Goal: Task Accomplishment & Management: Use online tool/utility

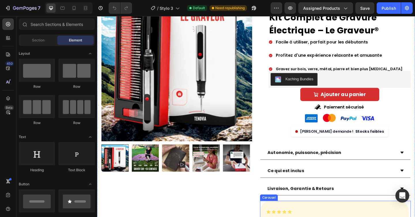
scroll to position [82, 0]
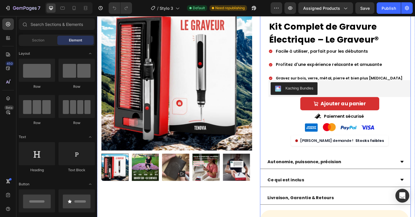
click at [277, 139] on div "Icon Icon Icon Icon Icon Icon List Noté " Excellent " basé sur +750 avis Button…" at bounding box center [356, 83] width 164 height 169
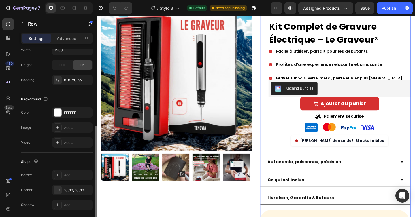
scroll to position [167, 0]
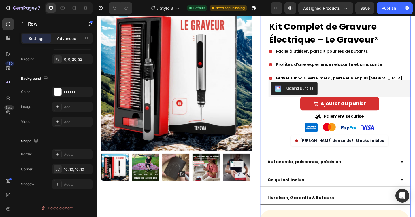
click at [71, 37] on p "Advanced" at bounding box center [67, 38] width 20 height 6
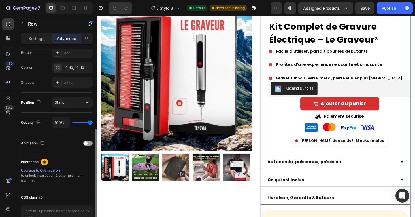
scroll to position [177, 0]
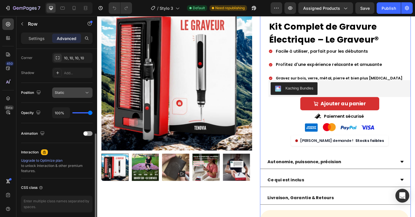
click at [70, 91] on div "Static" at bounding box center [69, 92] width 29 height 5
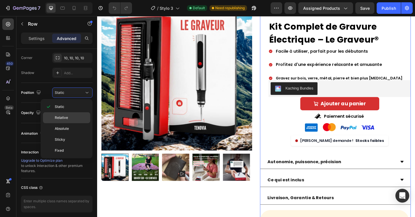
click at [64, 117] on span "Relative" at bounding box center [61, 117] width 13 height 5
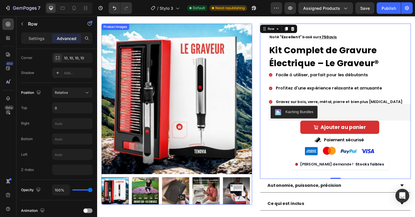
scroll to position [24, 0]
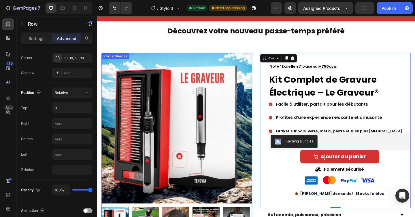
click at [113, 60] on div "Product Images" at bounding box center [117, 59] width 28 height 5
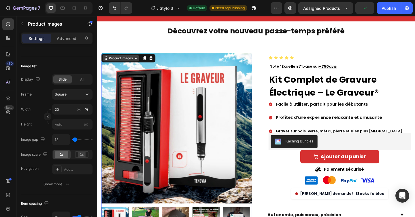
scroll to position [0, 0]
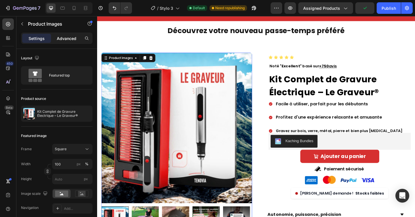
click at [68, 38] on p "Advanced" at bounding box center [67, 38] width 20 height 6
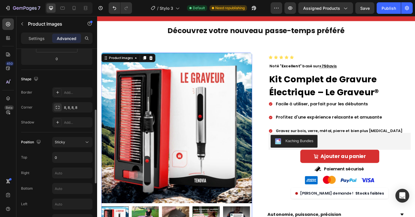
scroll to position [148, 0]
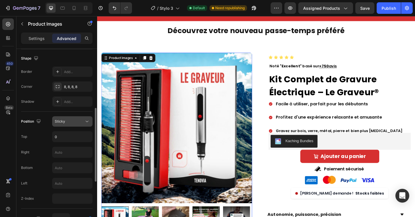
click at [74, 125] on button "Sticky" at bounding box center [72, 121] width 40 height 10
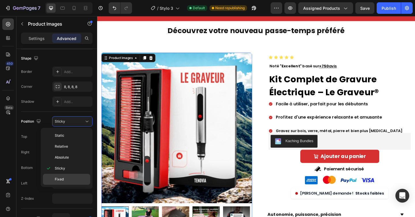
click at [60, 179] on span "Fixed" at bounding box center [59, 179] width 9 height 5
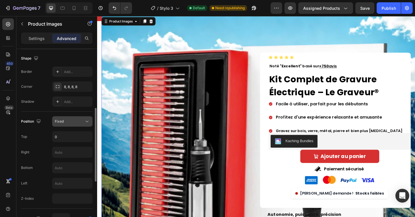
click at [69, 117] on button "Fixed" at bounding box center [72, 121] width 40 height 10
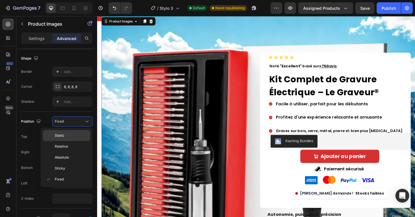
click at [63, 137] on span "Static" at bounding box center [60, 135] width 10 height 5
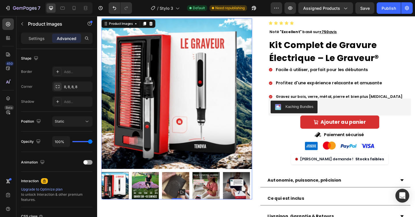
scroll to position [61, 0]
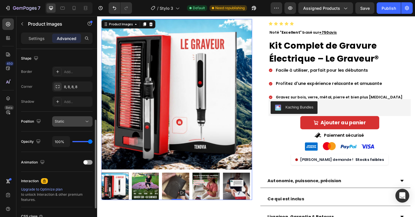
click at [73, 120] on div "Static" at bounding box center [69, 121] width 29 height 5
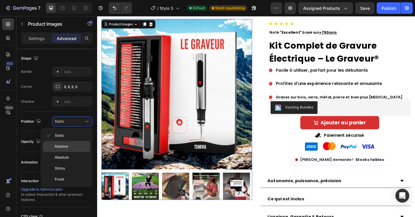
click at [65, 146] on span "Relative" at bounding box center [61, 146] width 13 height 5
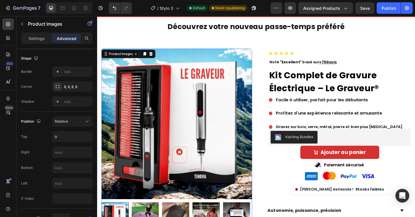
scroll to position [43, 0]
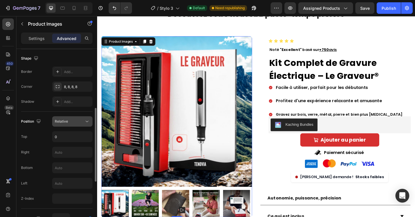
click at [59, 119] on div "Relative" at bounding box center [72, 122] width 35 height 6
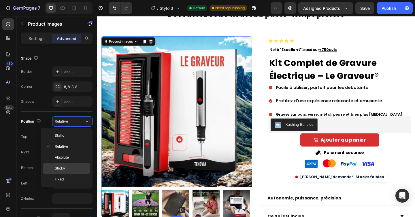
click at [64, 169] on span "Sticky" at bounding box center [60, 168] width 10 height 5
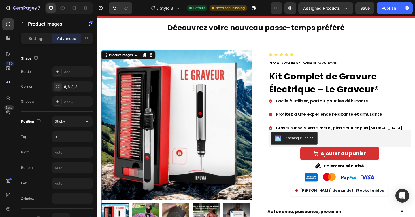
scroll to position [41, 0]
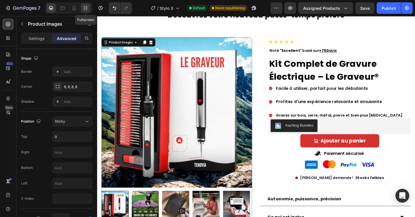
click at [89, 7] on div at bounding box center [85, 7] width 9 height 9
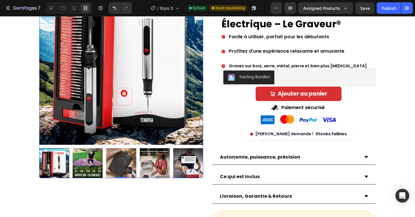
scroll to position [48, 0]
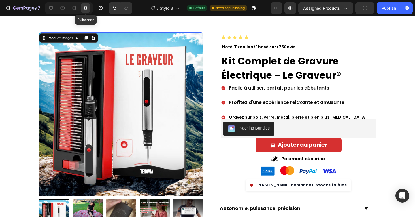
click at [85, 8] on icon at bounding box center [85, 7] width 2 height 1
click at [48, 8] on div at bounding box center [50, 7] width 9 height 9
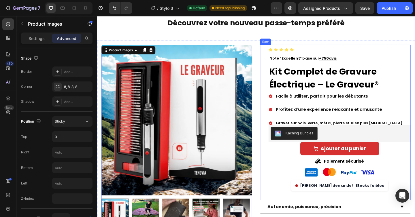
scroll to position [57, 0]
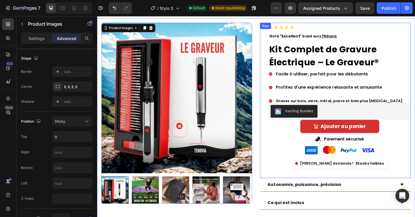
click at [277, 27] on div "Row" at bounding box center [280, 26] width 10 height 5
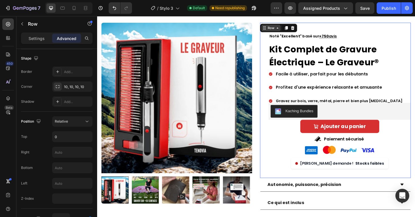
scroll to position [0, 0]
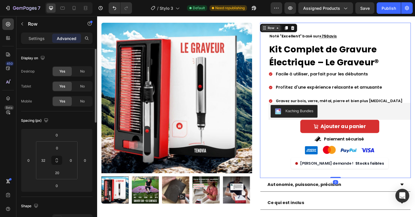
click at [281, 28] on div "Row" at bounding box center [286, 29] width 10 height 5
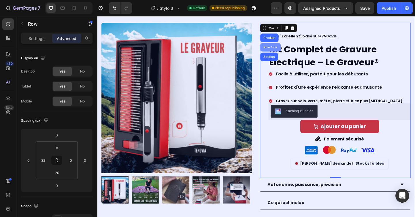
click at [279, 50] on div "Row 1 col" at bounding box center [286, 49] width 18 height 3
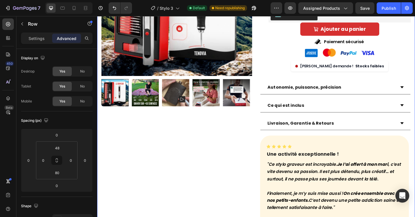
scroll to position [233, 0]
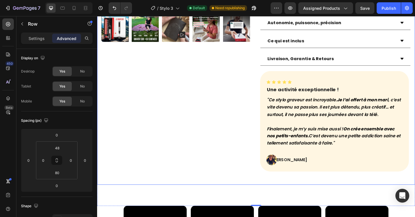
click at [255, 199] on div "Product Images Row Icon Icon Icon Icon Icon Icon List Noté " Excellent " basé s…" at bounding box center [270, 21] width 346 height 357
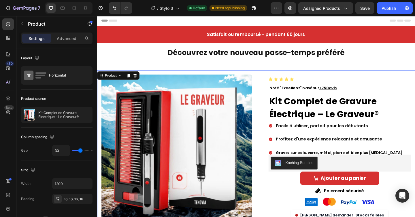
scroll to position [0, 0]
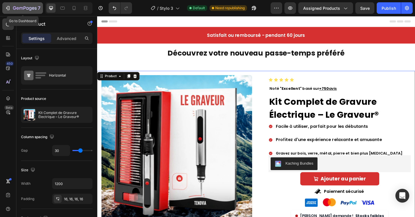
click at [16, 8] on icon "button" at bounding box center [14, 7] width 3 height 3
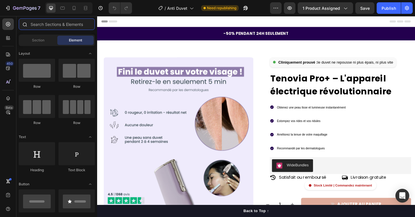
click at [41, 27] on input "text" at bounding box center [57, 24] width 76 height 12
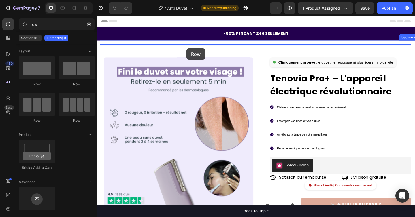
drag, startPoint x: 171, startPoint y: 87, endPoint x: 194, endPoint y: 51, distance: 42.6
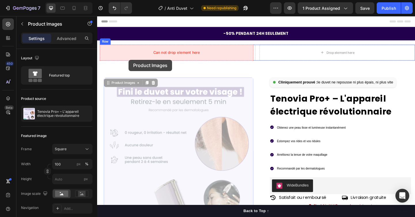
drag, startPoint x: 112, startPoint y: 86, endPoint x: 131, endPoint y: 64, distance: 29.2
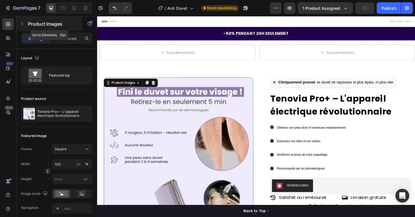
click at [24, 24] on icon "button" at bounding box center [22, 24] width 5 height 5
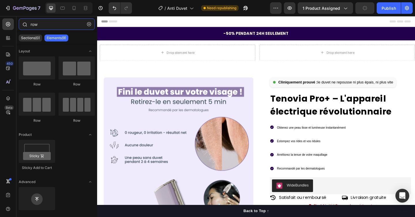
click at [36, 26] on input "row" at bounding box center [57, 24] width 76 height 12
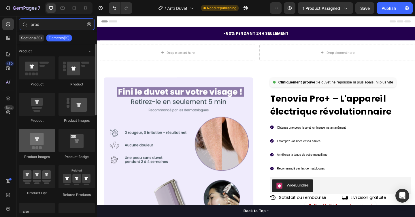
type input "prod"
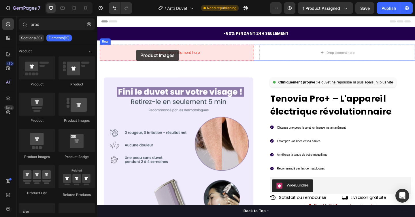
drag, startPoint x: 140, startPoint y: 157, endPoint x: 139, endPoint y: 53, distance: 104.6
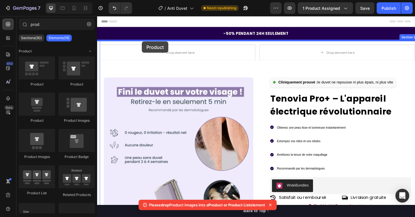
drag, startPoint x: 138, startPoint y: 122, endPoint x: 146, endPoint y: 44, distance: 78.5
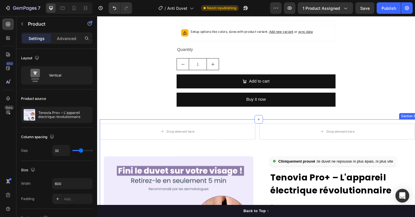
scroll to position [317, 0]
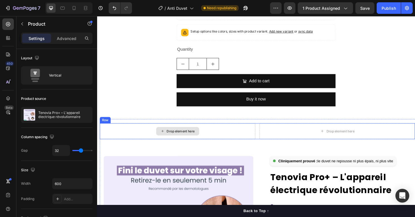
click at [138, 139] on div "Drop element here" at bounding box center [184, 141] width 169 height 17
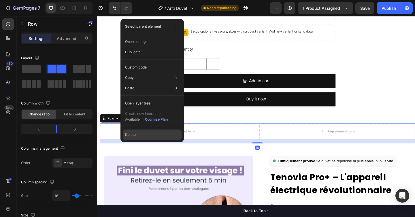
click at [136, 135] on button "Delete" at bounding box center [152, 135] width 59 height 10
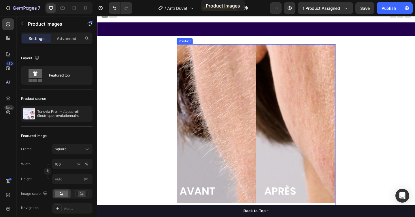
scroll to position [0, 0]
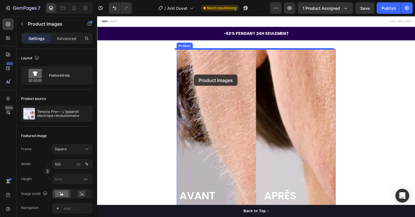
drag, startPoint x: 109, startPoint y: 149, endPoint x: 202, endPoint y: 80, distance: 116.4
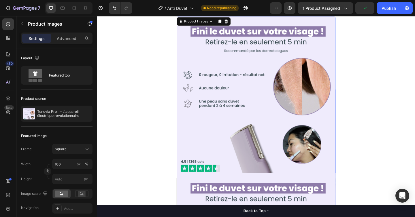
scroll to position [75, 0]
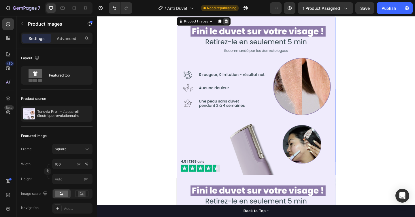
click at [236, 23] on icon at bounding box center [238, 22] width 4 height 4
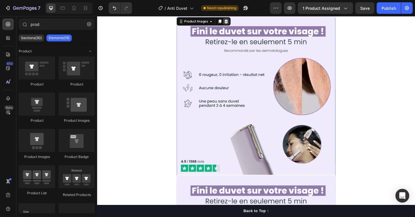
scroll to position [0, 0]
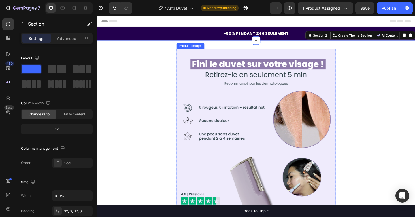
click at [193, 58] on img at bounding box center [269, 138] width 173 height 173
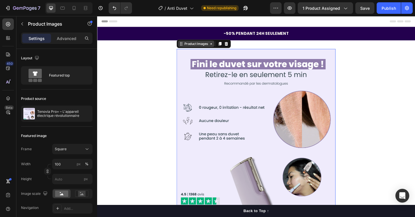
click at [197, 47] on div "Product Images" at bounding box center [205, 46] width 28 height 5
click at [73, 34] on div "Advanced" at bounding box center [66, 38] width 29 height 9
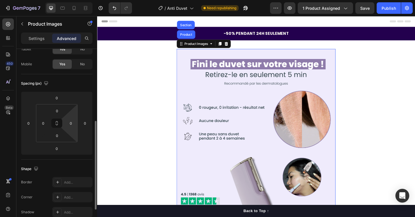
scroll to position [111, 0]
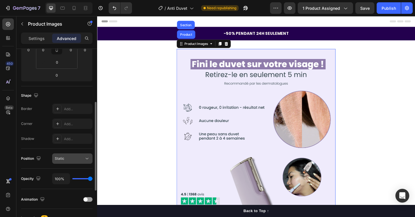
click at [65, 158] on div "Static" at bounding box center [69, 158] width 29 height 5
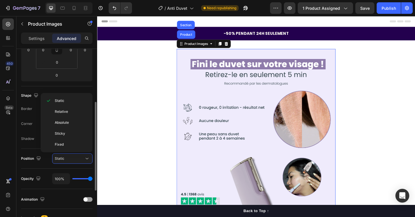
click at [63, 87] on div "Shape Border Add... Corner Add... Shadow Add..." at bounding box center [56, 117] width 71 height 63
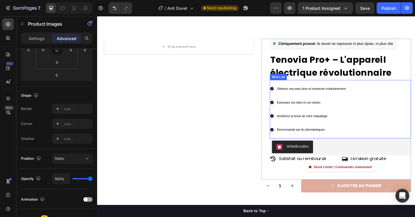
scroll to position [423, 0]
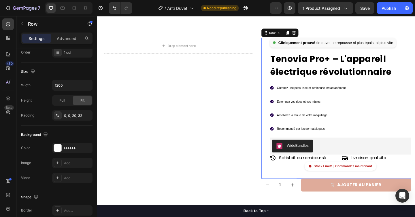
click at [278, 48] on div "Cliniquement prouvé : le duvet ne repousse ni plus épais, ni plus vite Custom C…" at bounding box center [357, 116] width 163 height 153
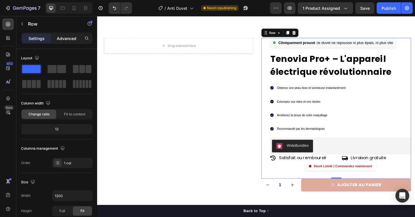
click at [72, 39] on p "Advanced" at bounding box center [67, 38] width 20 height 6
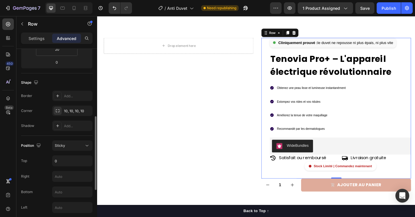
scroll to position [151, 0]
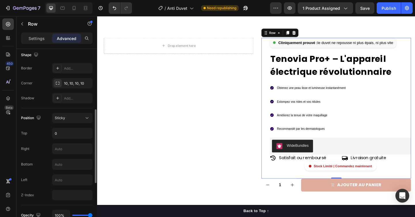
click at [67, 111] on div "Position Sticky Top 0 Right Bottom Left Z-Index" at bounding box center [56, 156] width 71 height 97
click at [67, 113] on button "Sticky" at bounding box center [72, 118] width 40 height 10
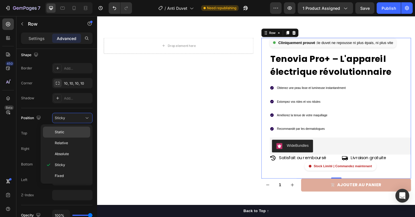
click at [64, 134] on p "Static" at bounding box center [71, 132] width 33 height 5
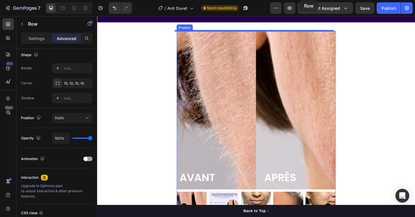
scroll to position [0, 0]
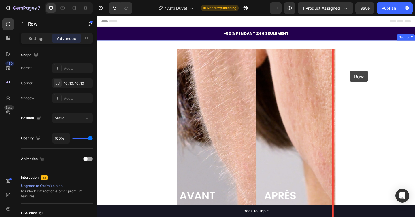
drag, startPoint x: 277, startPoint y: 98, endPoint x: 372, endPoint y: 76, distance: 97.3
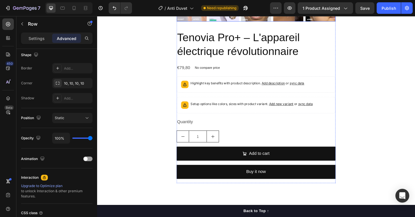
scroll to position [238, 0]
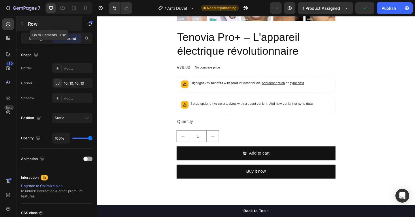
click at [20, 25] on icon "button" at bounding box center [22, 24] width 5 height 5
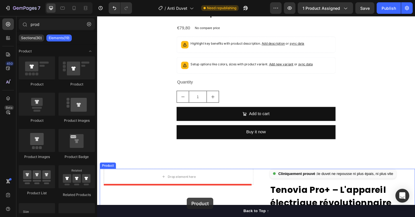
scroll to position [303, 0]
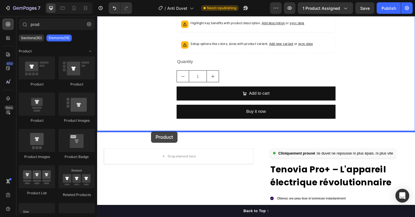
drag, startPoint x: 139, startPoint y: 92, endPoint x: 156, endPoint y: 142, distance: 52.4
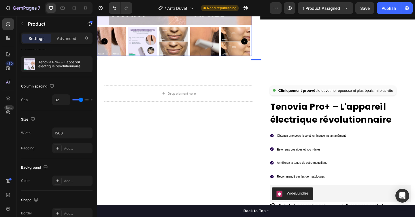
scroll to position [597, 0]
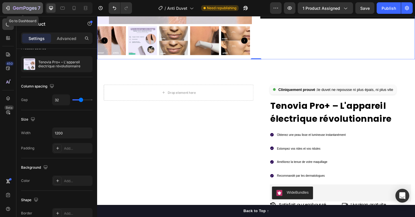
click at [19, 8] on icon "button" at bounding box center [25, 8] width 24 height 5
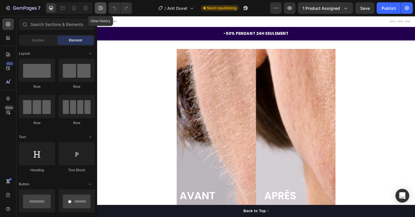
click at [102, 6] on icon "button" at bounding box center [101, 8] width 6 height 6
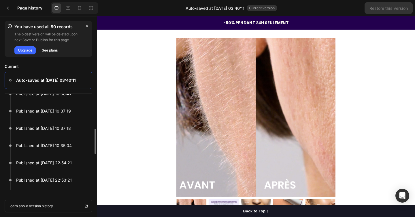
scroll to position [74, 0]
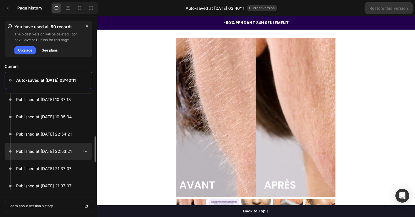
click at [51, 149] on p "Published at [DATE] 22:53:21" at bounding box center [44, 151] width 56 height 7
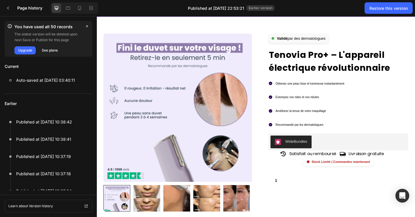
scroll to position [0, 0]
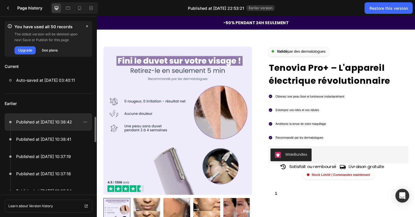
click at [57, 126] on div at bounding box center [49, 121] width 88 height 17
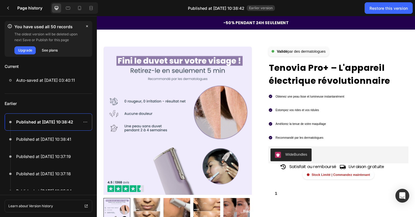
click at [292, 110] on div "Obtenez une peau lisse et lumineuse instantanément Estompez vos rides et vos ri…" at bounding box center [324, 126] width 83 height 55
click at [382, 12] on button "Restore this version" at bounding box center [388, 8] width 48 height 12
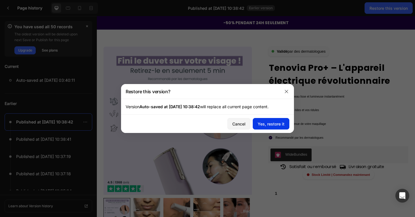
click at [279, 124] on div "Yes, restore it" at bounding box center [271, 124] width 27 height 6
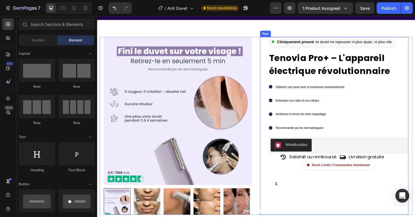
scroll to position [22, 0]
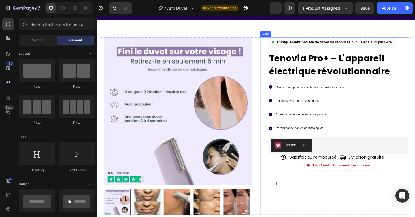
click at [277, 56] on div "Cliniquement prouvé : le duvet ne repousse ni plus épais, ni plus vite Custom C…" at bounding box center [354, 115] width 161 height 153
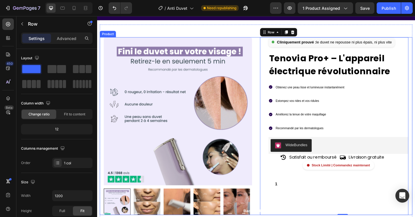
click at [268, 52] on div "Product Images Row Cliniquement prouvé : le duvet ne repousse ni plus épais, ni…" at bounding box center [270, 136] width 340 height 194
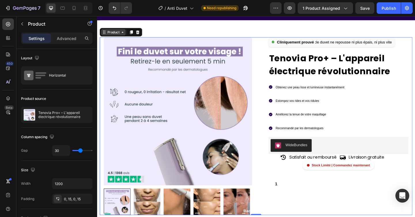
click at [113, 35] on div "Product" at bounding box center [114, 33] width 15 height 5
click at [270, 53] on div "Product Images Row Cliniquement prouvé : le duvet ne repousse ni plus épais, ni…" at bounding box center [270, 136] width 340 height 194
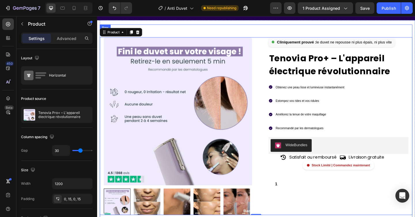
click at [270, 28] on div "Product Images Row Cliniquement prouvé : le duvet ne repousse ni plus épais, ni…" at bounding box center [270, 140] width 340 height 231
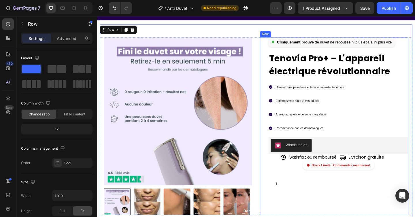
click at [274, 50] on div "Cliniquement prouvé : le duvet ne repousse ni plus épais, ni plus vite Custom C…" at bounding box center [354, 115] width 161 height 153
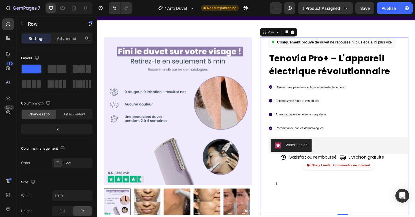
scroll to position [0, 0]
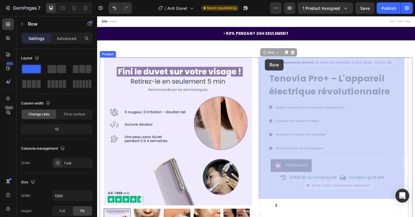
drag, startPoint x: 275, startPoint y: 56, endPoint x: 279, endPoint y: 63, distance: 7.8
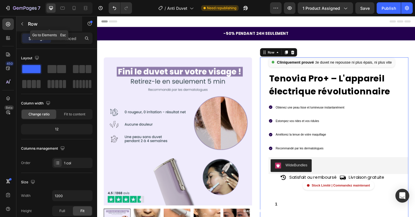
click at [20, 19] on button "button" at bounding box center [22, 23] width 9 height 9
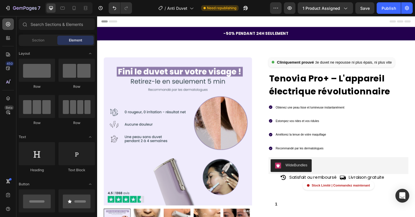
click at [6, 26] on icon at bounding box center [8, 24] width 6 height 6
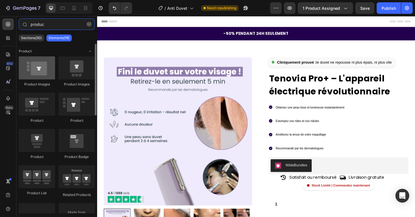
type input "produc"
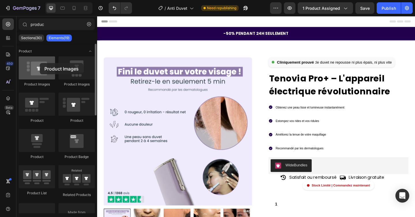
drag, startPoint x: 36, startPoint y: 67, endPoint x: 25, endPoint y: 65, distance: 11.0
click at [25, 64] on div at bounding box center [37, 67] width 36 height 23
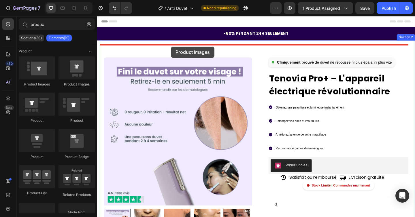
drag, startPoint x: 135, startPoint y: 86, endPoint x: 177, endPoint y: 49, distance: 56.3
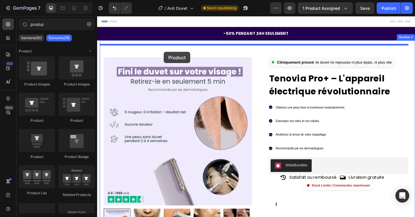
drag, startPoint x: 137, startPoint y: 124, endPoint x: 169, endPoint y: 55, distance: 76.3
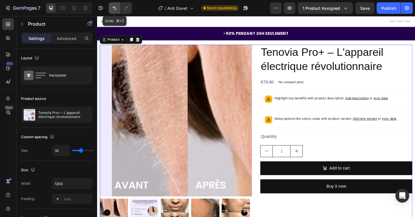
click at [111, 5] on button "Undo/Redo" at bounding box center [115, 8] width 12 height 12
click at [141, 42] on icon at bounding box center [141, 41] width 5 height 5
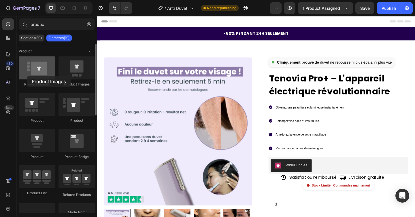
drag, startPoint x: 50, startPoint y: 71, endPoint x: 28, endPoint y: 75, distance: 22.4
click at [27, 75] on div at bounding box center [37, 67] width 36 height 23
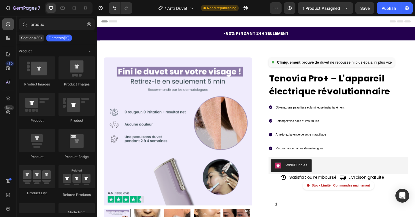
click at [11, 25] on icon at bounding box center [8, 24] width 6 height 6
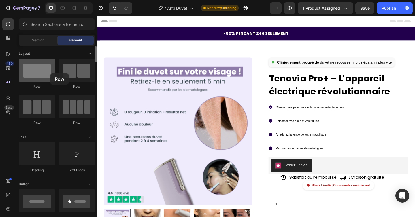
drag, startPoint x: 36, startPoint y: 70, endPoint x: 41, endPoint y: 72, distance: 5.0
click at [41, 72] on div at bounding box center [37, 70] width 36 height 23
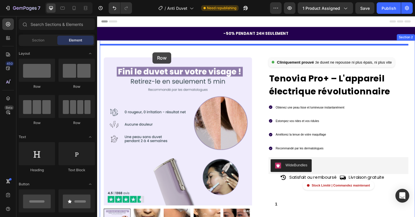
drag, startPoint x: 135, startPoint y: 78, endPoint x: 157, endPoint y: 56, distance: 31.6
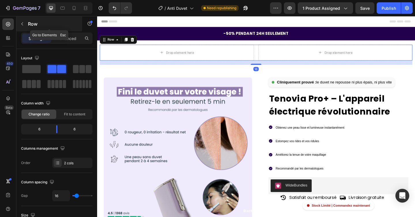
click at [20, 27] on button "button" at bounding box center [22, 23] width 9 height 9
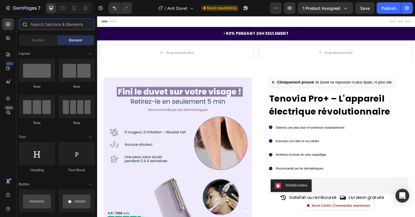
click at [46, 25] on input "text" at bounding box center [57, 24] width 76 height 12
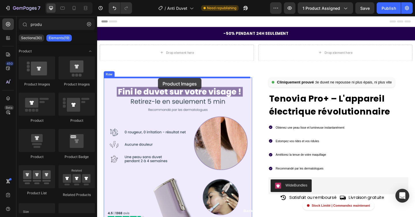
drag, startPoint x: 135, startPoint y: 88, endPoint x: 163, endPoint y: 84, distance: 28.4
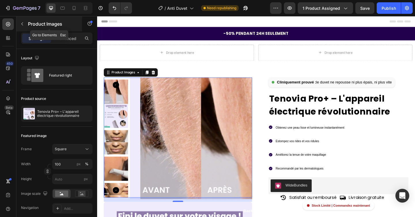
click at [24, 24] on icon "button" at bounding box center [22, 24] width 5 height 5
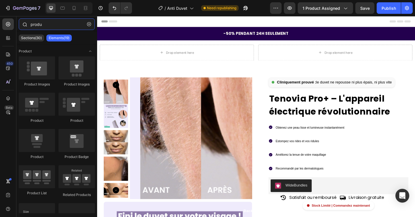
click at [49, 25] on input "produ" at bounding box center [57, 24] width 76 height 12
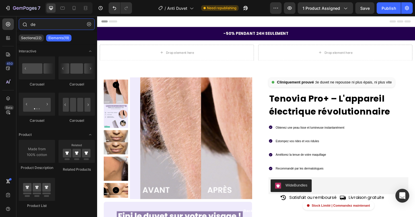
type input "d"
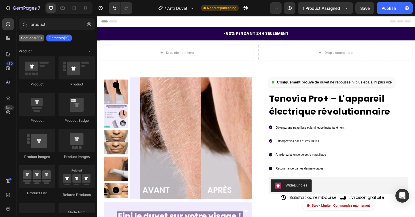
click at [36, 40] on p "Sections(30)" at bounding box center [31, 38] width 21 height 5
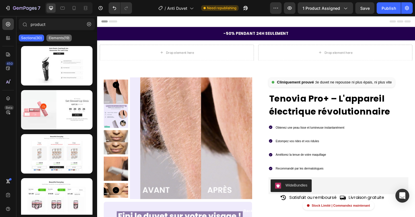
click at [66, 37] on p "Elements(19)" at bounding box center [59, 38] width 21 height 5
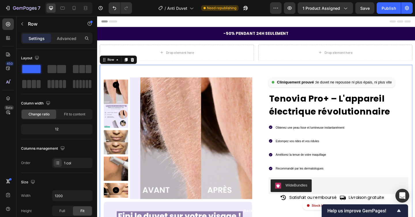
click at [109, 61] on div "Row" at bounding box center [112, 63] width 10 height 5
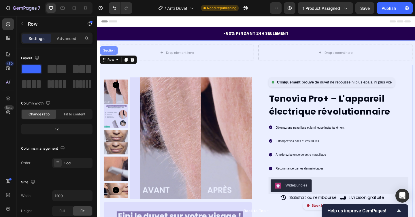
click at [108, 55] on div "Section" at bounding box center [109, 53] width 19 height 9
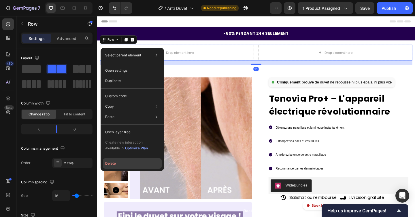
drag, startPoint x: 113, startPoint y: 163, endPoint x: 17, endPoint y: 160, distance: 96.0
click at [113, 163] on button "Delete" at bounding box center [132, 163] width 59 height 10
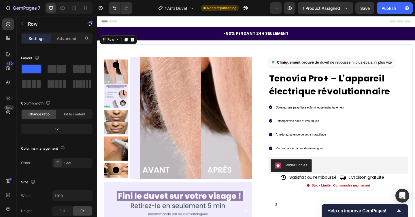
click at [117, 45] on div "Row" at bounding box center [111, 41] width 21 height 7
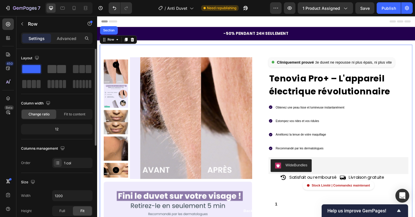
click at [60, 71] on span at bounding box center [61, 69] width 9 height 8
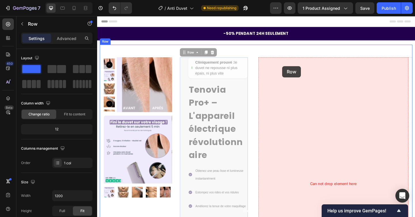
drag, startPoint x: 192, startPoint y: 60, endPoint x: 298, endPoint y: 71, distance: 107.1
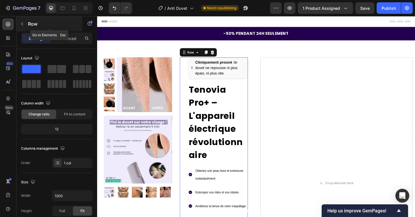
click at [24, 24] on icon "button" at bounding box center [22, 24] width 5 height 5
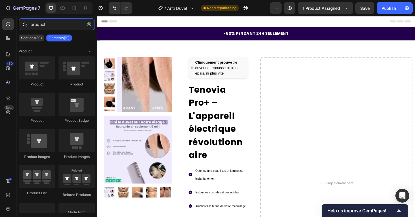
click at [41, 26] on input "product" at bounding box center [57, 24] width 76 height 12
click at [55, 26] on input "product" at bounding box center [57, 24] width 76 height 12
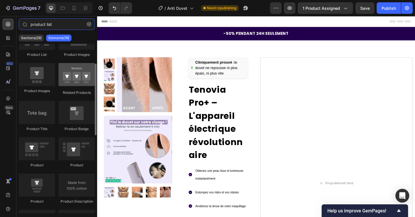
scroll to position [35, 0]
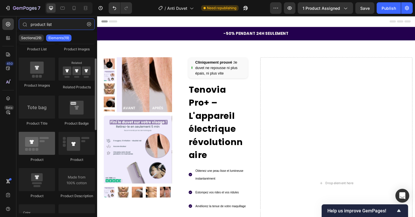
type input "product list"
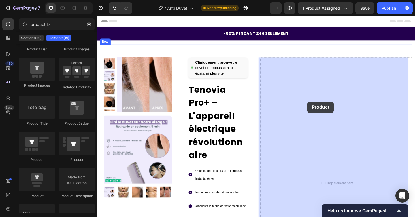
drag, startPoint x: 208, startPoint y: 139, endPoint x: 325, endPoint y: 109, distance: 121.4
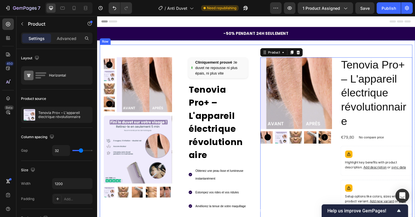
click at [386, 60] on div "Product Images Product Images Row Cliniquement prouvé : le duvet ne repousse ni…" at bounding box center [270, 202] width 340 height 311
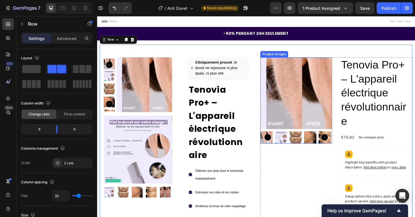
click at [288, 58] on div "Product Images" at bounding box center [290, 57] width 28 height 5
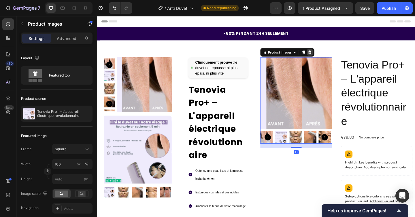
click at [327, 58] on div at bounding box center [328, 55] width 7 height 7
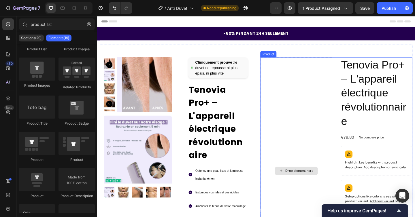
click at [328, 80] on div "Drop element here" at bounding box center [314, 184] width 78 height 247
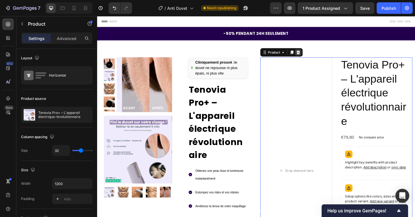
click at [314, 54] on icon at bounding box center [316, 55] width 4 height 4
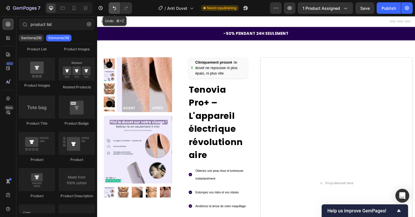
click at [115, 7] on icon "Undo/Redo" at bounding box center [114, 8] width 3 height 4
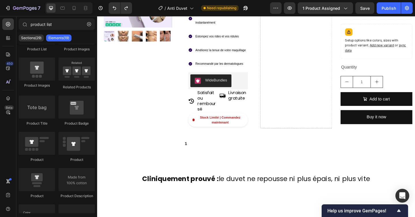
scroll to position [0, 0]
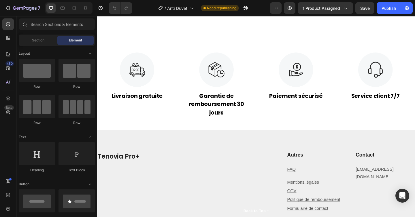
scroll to position [1399, 0]
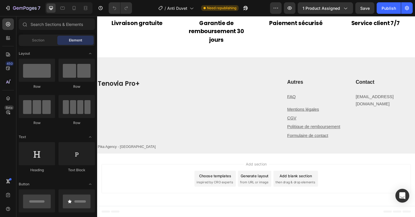
click at [222, 191] on div "Choose templates" at bounding box center [225, 190] width 35 height 6
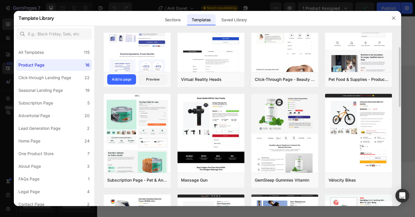
scroll to position [40, 0]
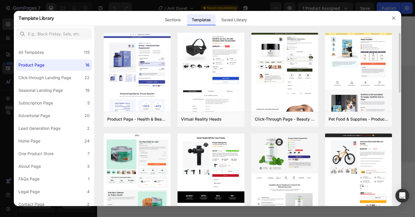
click at [128, 119] on div "Add to page" at bounding box center [122, 119] width 20 height 5
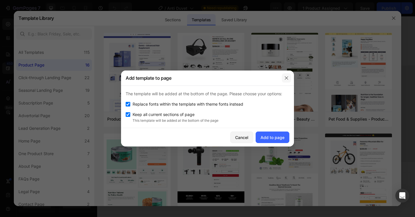
click at [283, 79] on button "button" at bounding box center [286, 77] width 9 height 9
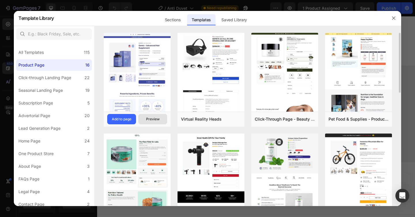
click at [149, 118] on div "Preview" at bounding box center [153, 119] width 14 height 5
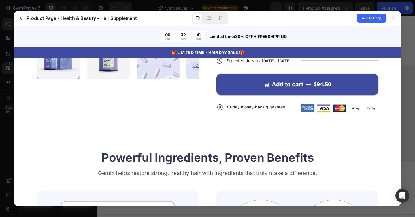
scroll to position [76, 0]
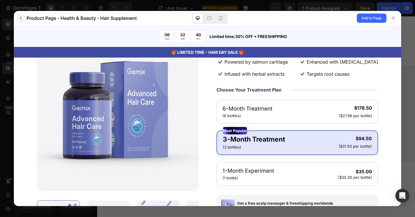
click at [17, 18] on button "button" at bounding box center [20, 18] width 9 height 9
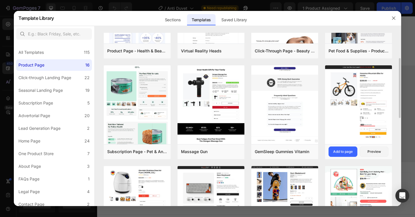
scroll to position [71, 0]
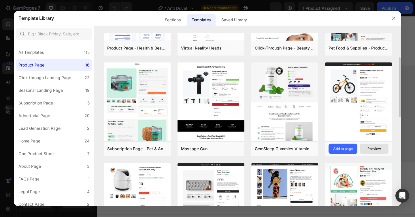
click at [375, 149] on div "Preview" at bounding box center [374, 148] width 14 height 5
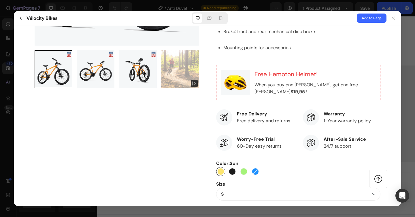
scroll to position [0, 0]
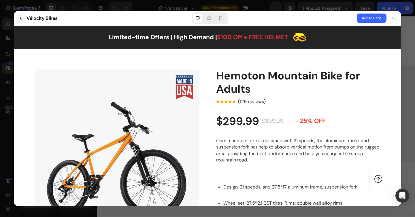
click at [18, 19] on button "button" at bounding box center [20, 18] width 9 height 9
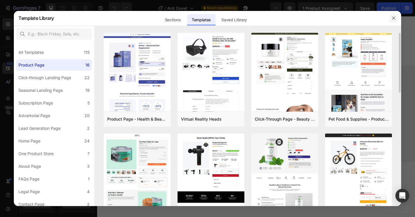
click at [392, 20] on icon "button" at bounding box center [393, 18] width 5 height 5
